Goal: Information Seeking & Learning: Compare options

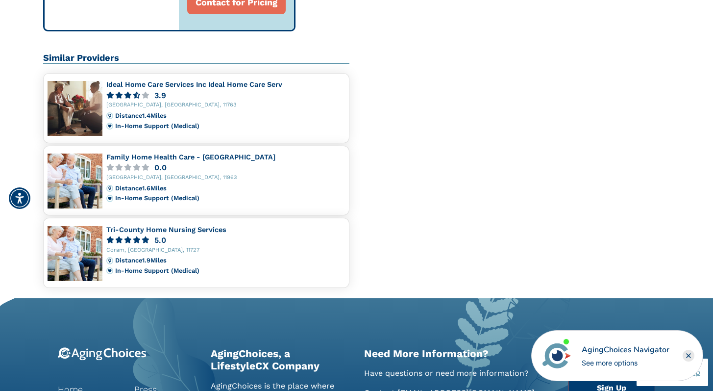
scroll to position [698, 0]
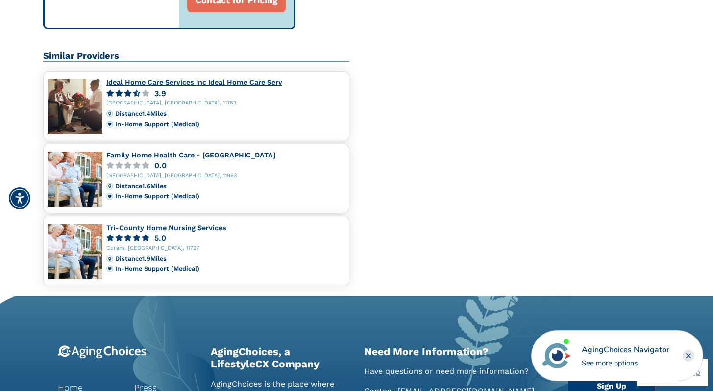
click at [200, 81] on link "Ideal Home Care Services Inc Ideal Home Care Serv" at bounding box center [194, 82] width 176 height 8
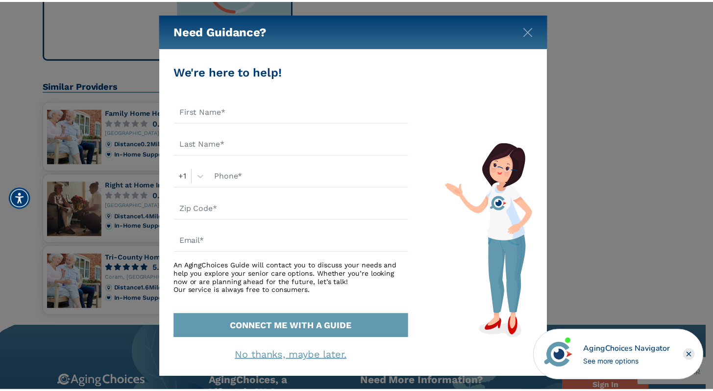
scroll to position [0, 0]
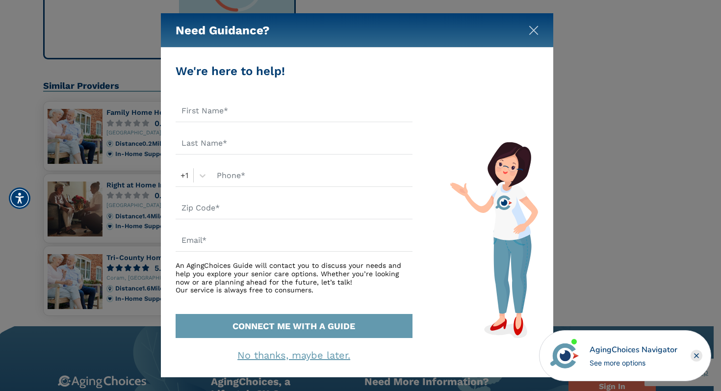
click at [536, 31] on img "Close" at bounding box center [534, 30] width 10 height 10
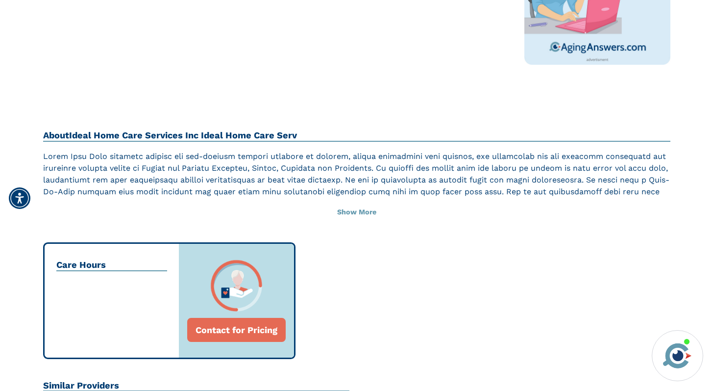
scroll to position [0, 0]
